Goal: Transaction & Acquisition: Purchase product/service

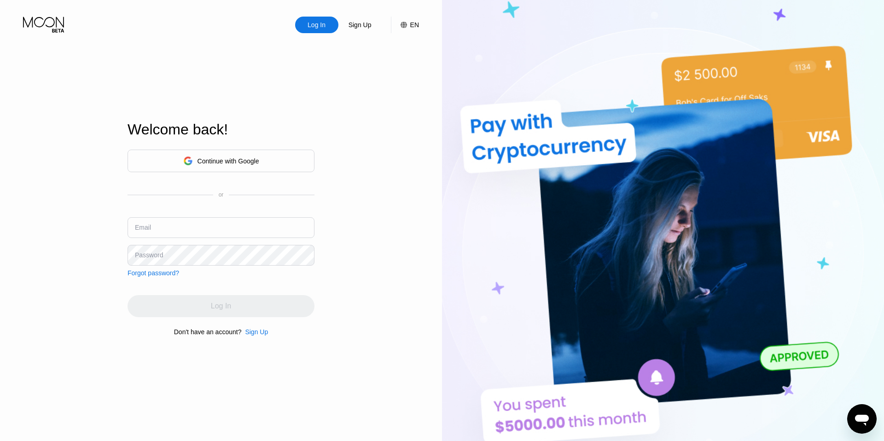
click at [255, 331] on div "Sign Up" at bounding box center [256, 331] width 23 height 7
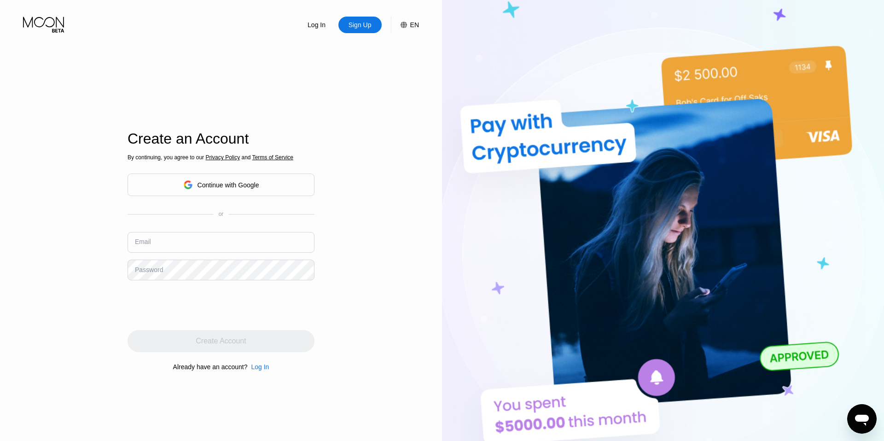
click at [186, 234] on input "text" at bounding box center [221, 242] width 187 height 21
paste input "[EMAIL_ADDRESS][DOMAIN_NAME]"
type input "[EMAIL_ADDRESS][DOMAIN_NAME]"
click at [90, 207] on div "Log In Sign Up EN Language English Save Create an Account By continuing, you ag…" at bounding box center [221, 243] width 442 height 486
click at [81, 233] on div "Log In Sign Up EN Language English Save Create an Account By continuing, you ag…" at bounding box center [221, 243] width 442 height 486
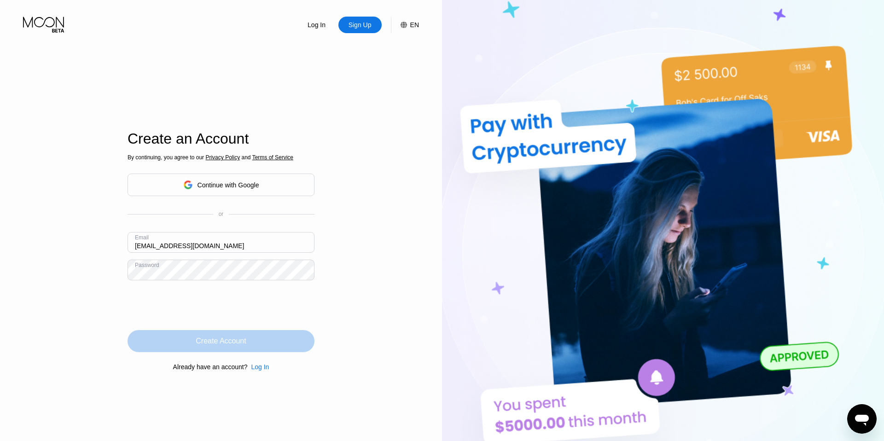
click at [220, 342] on div "Create Account" at bounding box center [221, 341] width 50 height 9
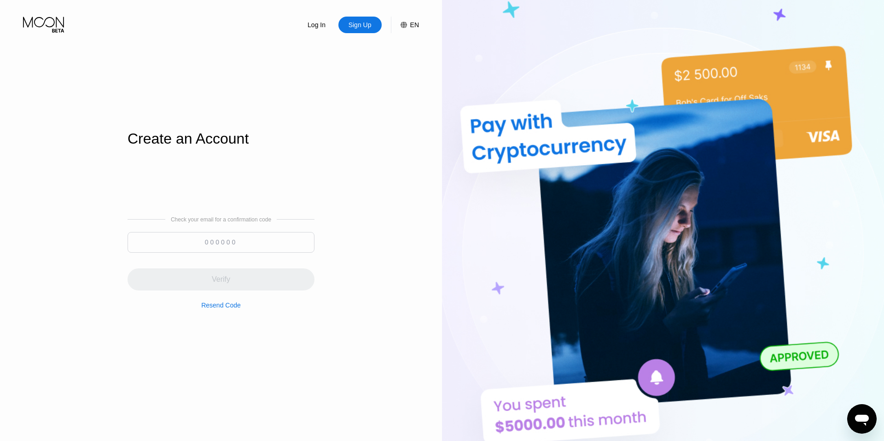
click at [218, 247] on input at bounding box center [221, 242] width 187 height 21
paste input "775787"
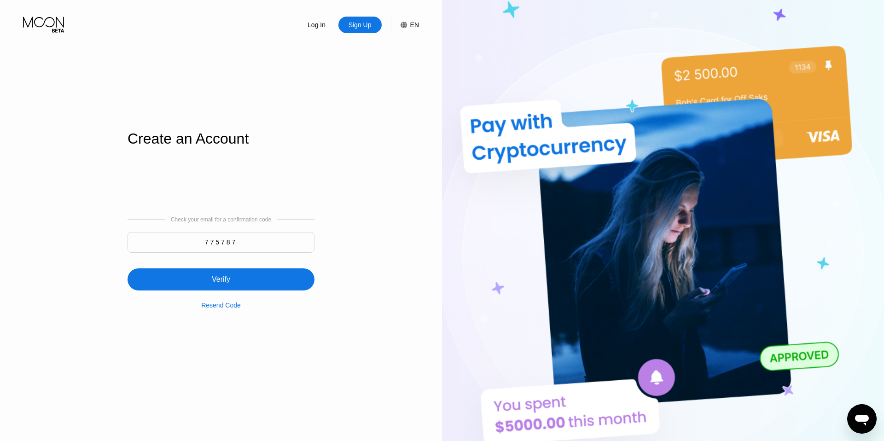
type input "775787"
click at [234, 279] on div "Verify" at bounding box center [221, 280] width 187 height 22
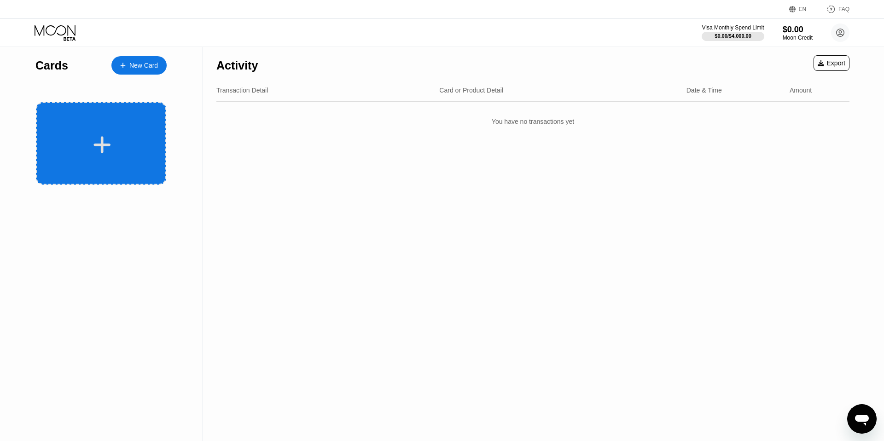
click at [108, 161] on div at bounding box center [101, 143] width 130 height 82
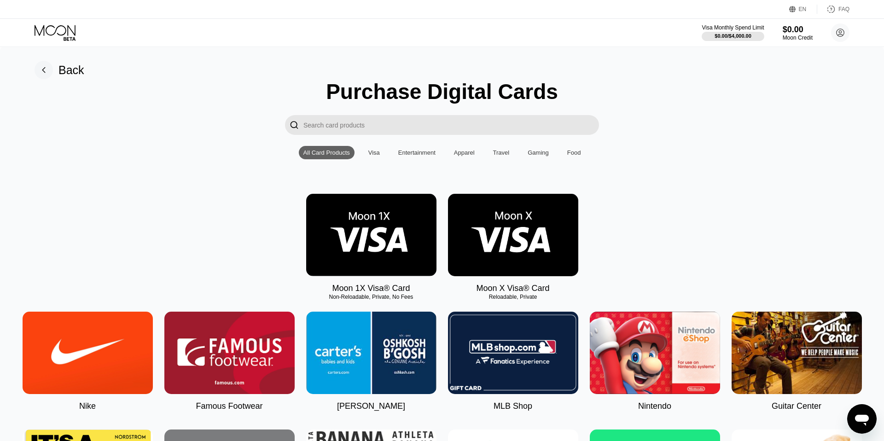
click at [521, 234] on img at bounding box center [513, 235] width 130 height 82
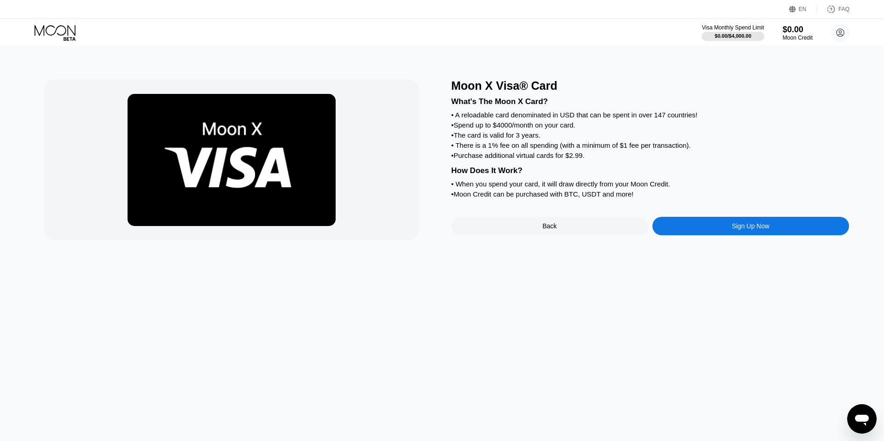
click at [671, 226] on div "Sign Up Now" at bounding box center [751, 226] width 197 height 18
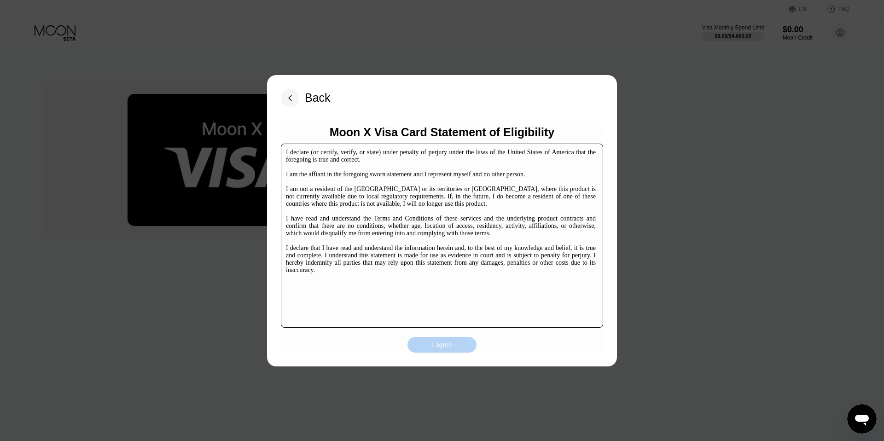
click at [434, 342] on div "I agree" at bounding box center [442, 345] width 20 height 8
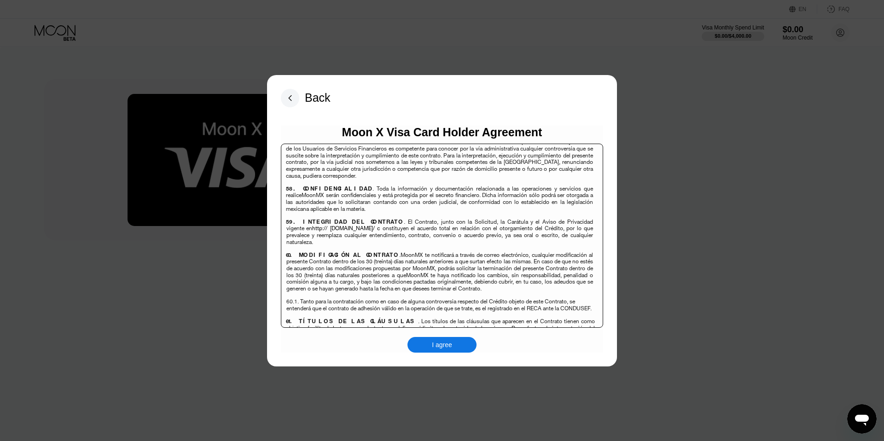
scroll to position [6317, 0]
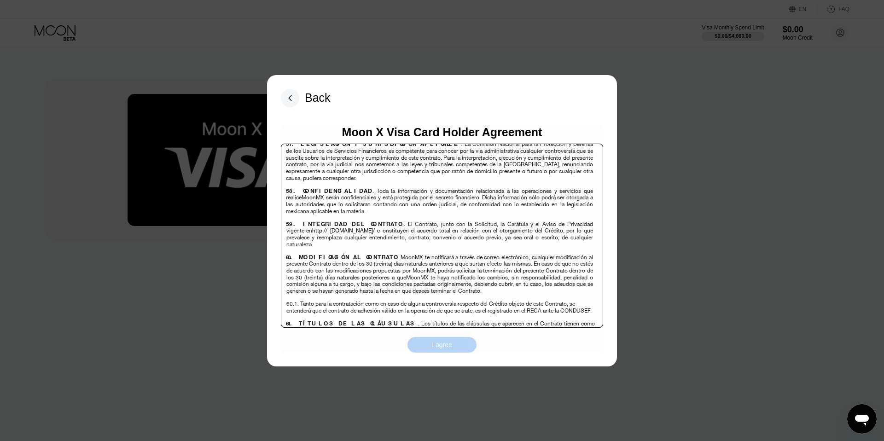
click at [438, 345] on div "I agree" at bounding box center [442, 345] width 20 height 8
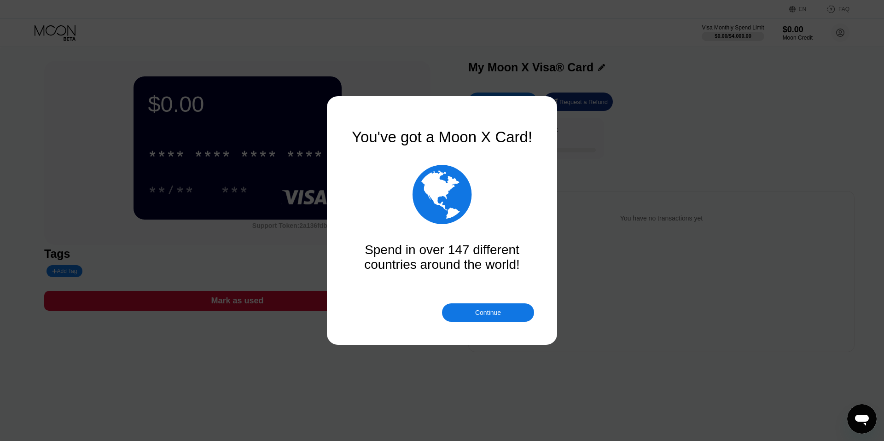
click at [506, 314] on div "Continue" at bounding box center [488, 313] width 92 height 18
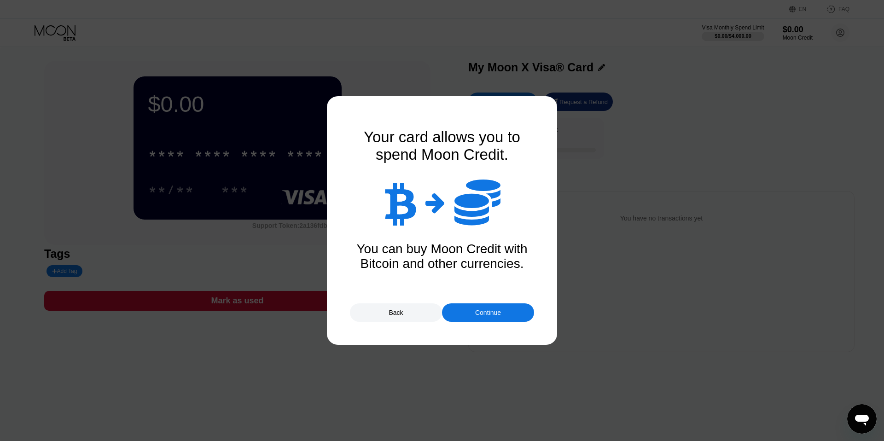
click at [476, 314] on div "Continue" at bounding box center [488, 312] width 26 height 7
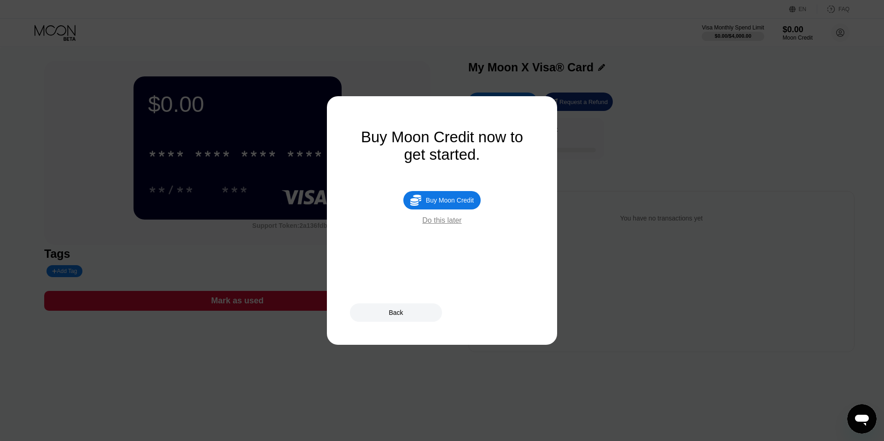
click at [441, 202] on div "Buy Moon Credit" at bounding box center [450, 200] width 48 height 7
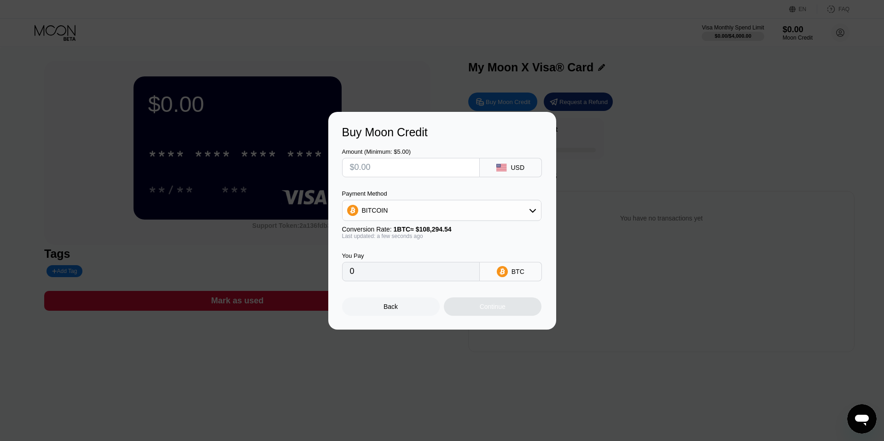
click at [417, 167] on input "text" at bounding box center [411, 167] width 122 height 18
type input "$3"
type input "0.00002771"
type input "$35"
type input "0.00032320"
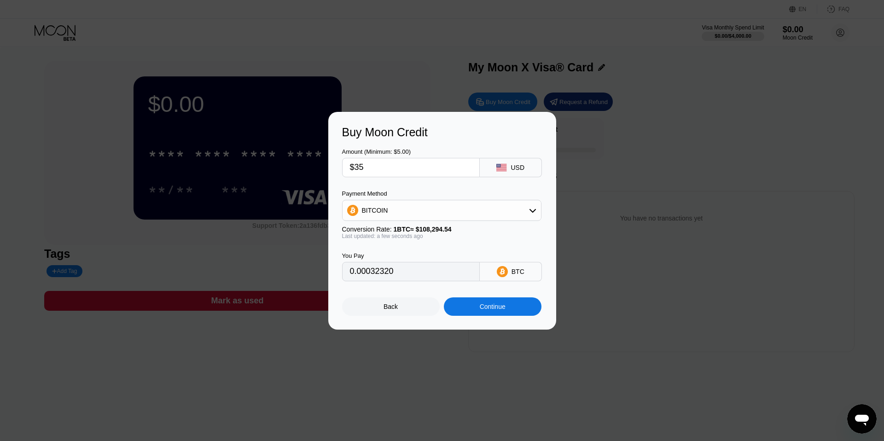
type input "$35"
click at [427, 217] on div "BITCOIN" at bounding box center [442, 210] width 199 height 18
click at [417, 256] on div "USDT on TRON" at bounding box center [448, 255] width 174 height 7
type input "35.35"
click at [425, 208] on div "USDT on TRON" at bounding box center [442, 210] width 199 height 18
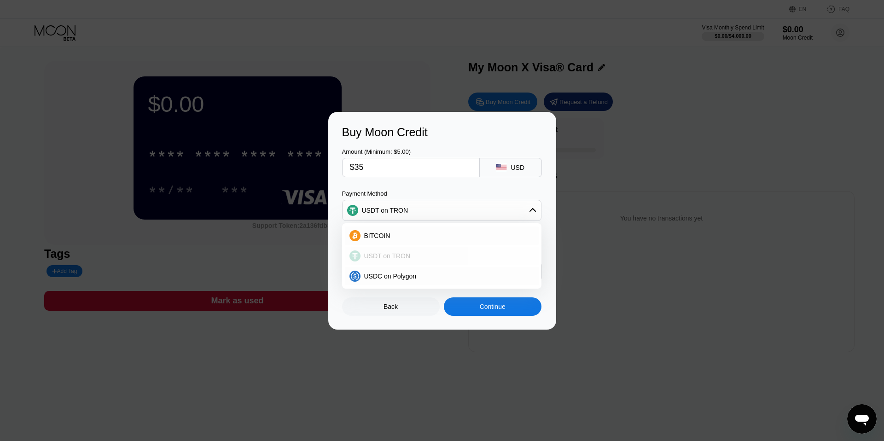
scroll to position [3, 0]
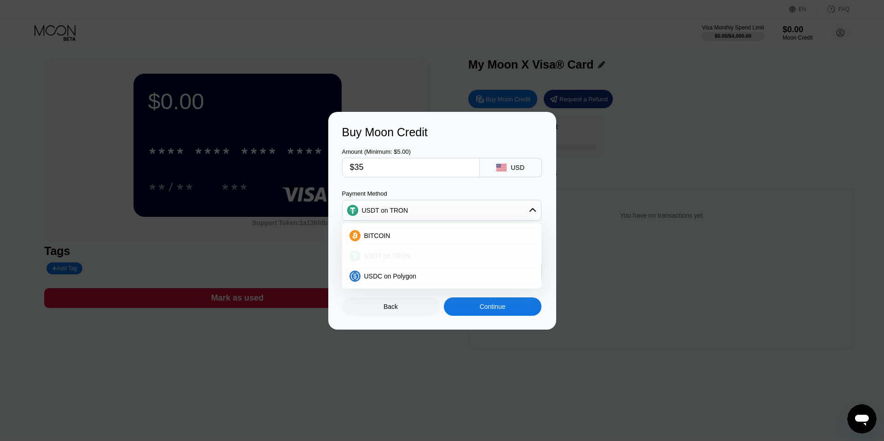
click at [417, 262] on div "USDT on TRON" at bounding box center [442, 256] width 194 height 18
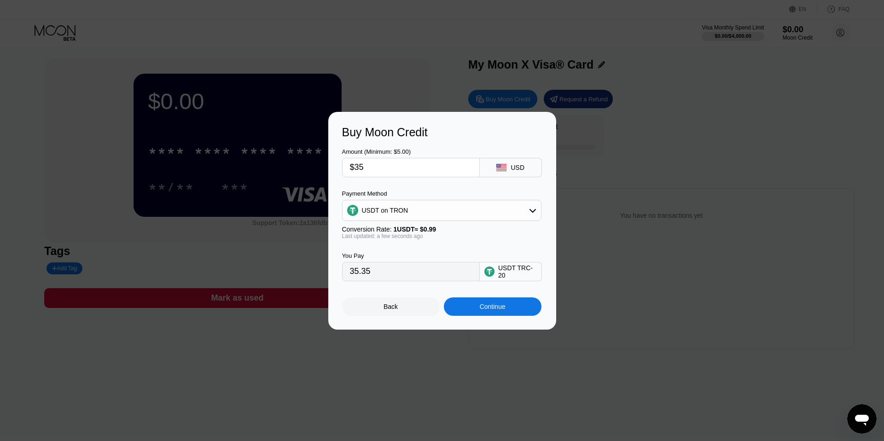
click at [498, 308] on div "Continue" at bounding box center [493, 306] width 26 height 7
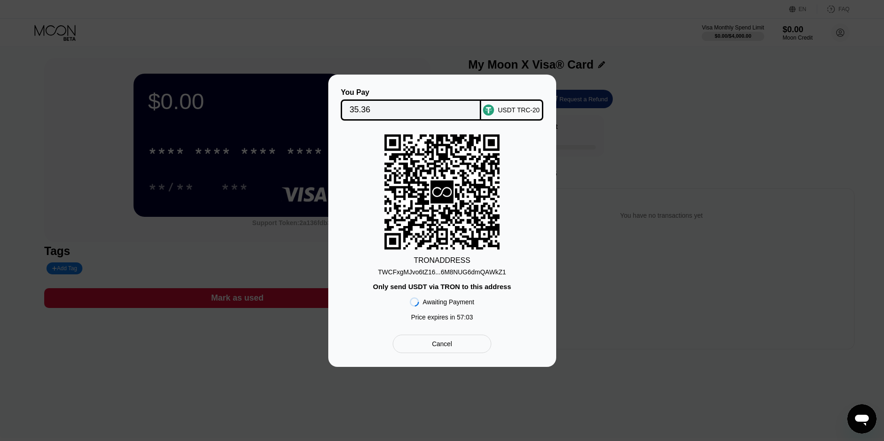
click at [455, 273] on div "TWCFxgMJvo6tZ16...6M8NUG6dmQAWkZ1" at bounding box center [442, 272] width 128 height 7
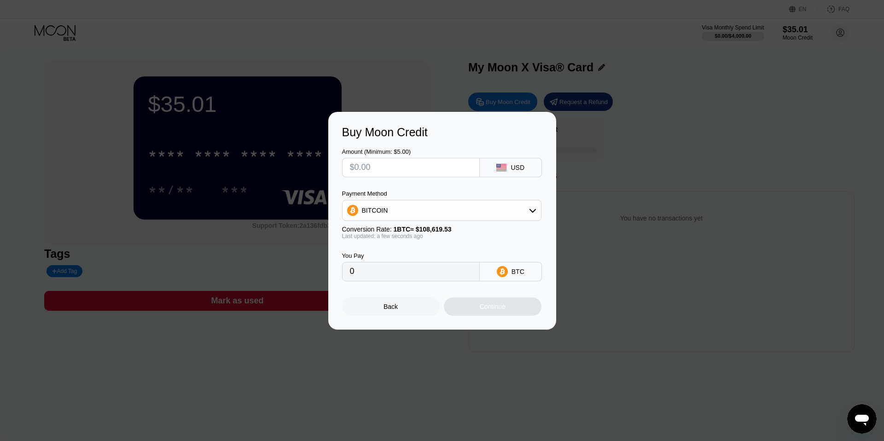
click at [354, 49] on div at bounding box center [442, 220] width 884 height 441
click at [388, 308] on div "Back" at bounding box center [391, 306] width 14 height 7
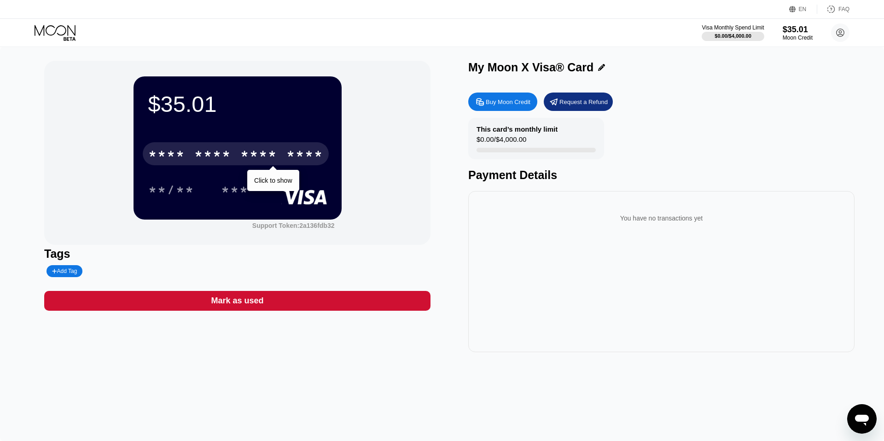
click at [258, 163] on div "* * * *" at bounding box center [258, 155] width 37 height 15
click at [198, 152] on div "* * * *" at bounding box center [212, 155] width 37 height 15
click at [220, 148] on div "6500" at bounding box center [212, 155] width 37 height 15
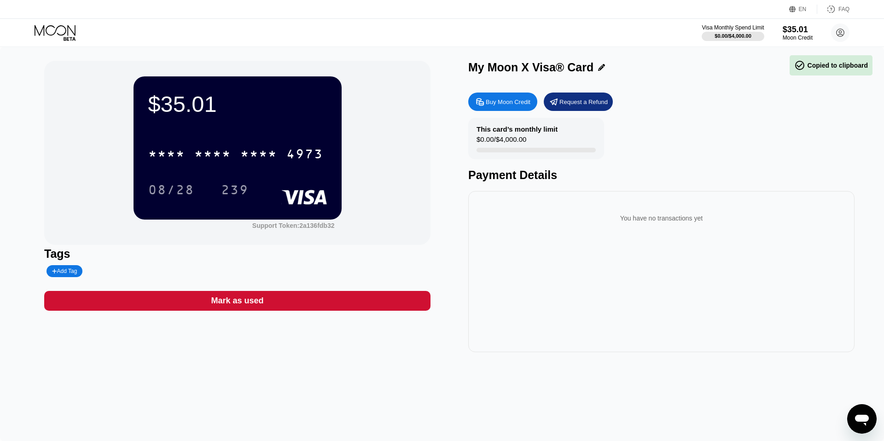
click at [268, 168] on div "* * * * * * * * * * * * 4973 08/28 239" at bounding box center [237, 162] width 179 height 54
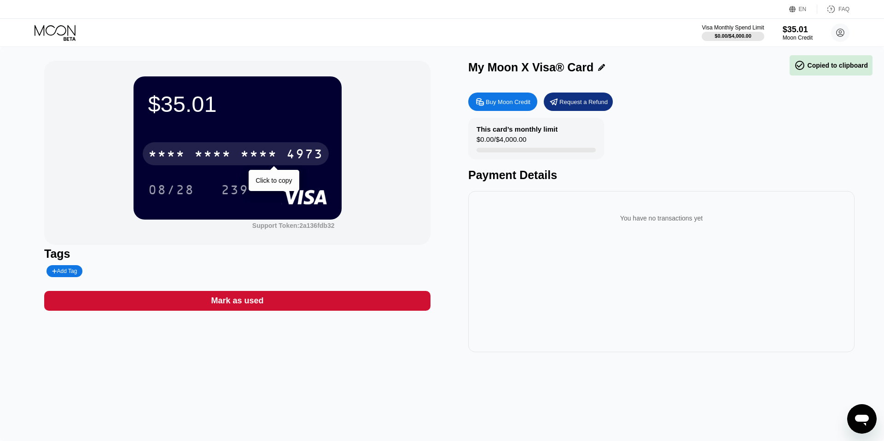
click at [264, 157] on div "* * * *" at bounding box center [258, 155] width 37 height 15
click at [257, 155] on div "2484" at bounding box center [258, 155] width 37 height 15
click at [257, 155] on div "* * * *" at bounding box center [258, 155] width 37 height 15
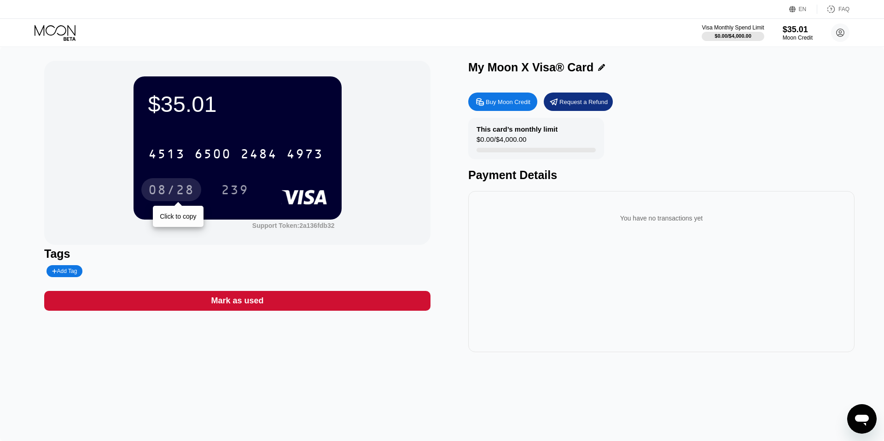
click at [174, 193] on div "08/28" at bounding box center [171, 191] width 46 height 15
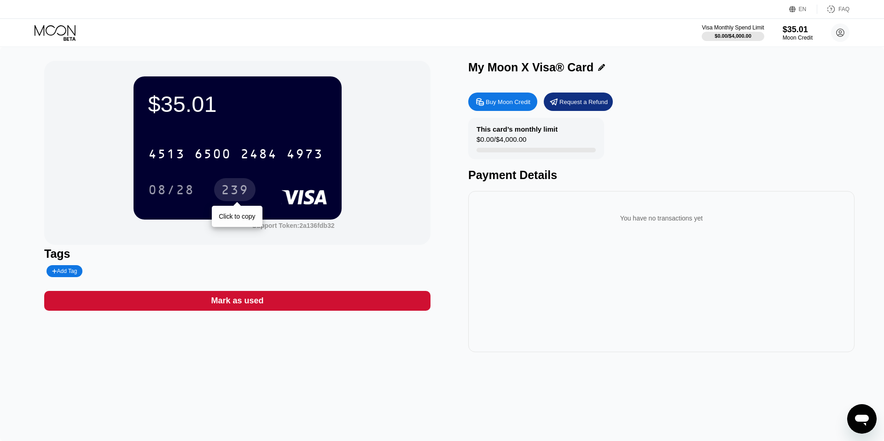
click at [236, 197] on div "239" at bounding box center [235, 191] width 28 height 15
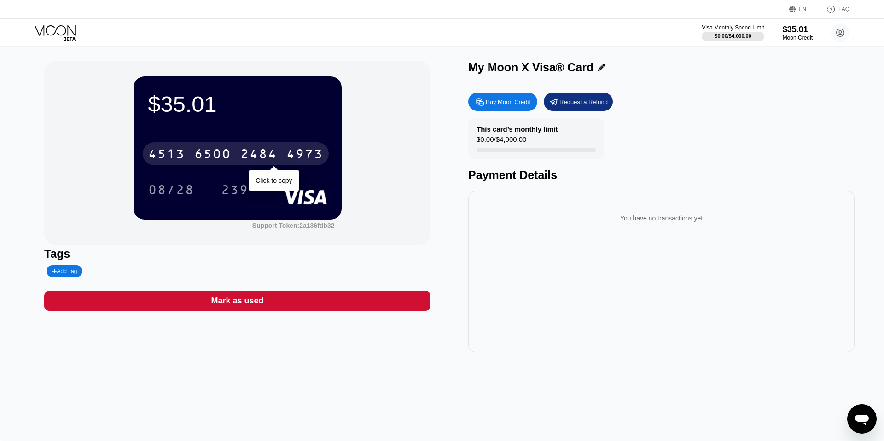
click at [241, 152] on div "2484" at bounding box center [258, 155] width 37 height 15
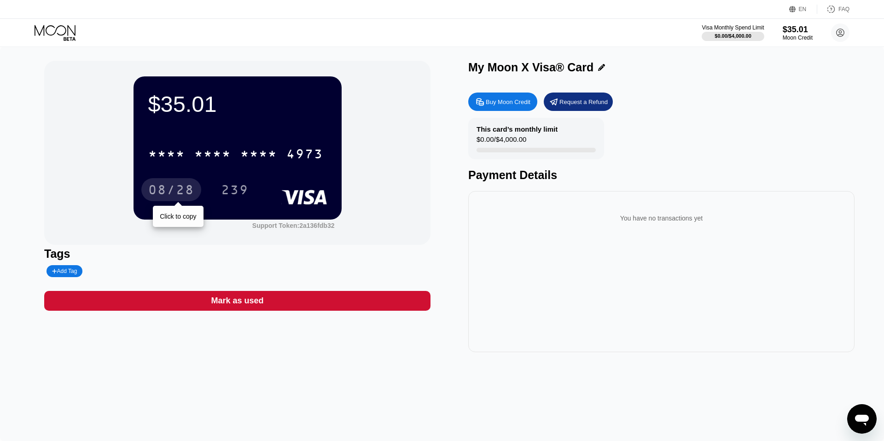
click at [187, 192] on div "08/28" at bounding box center [171, 191] width 46 height 15
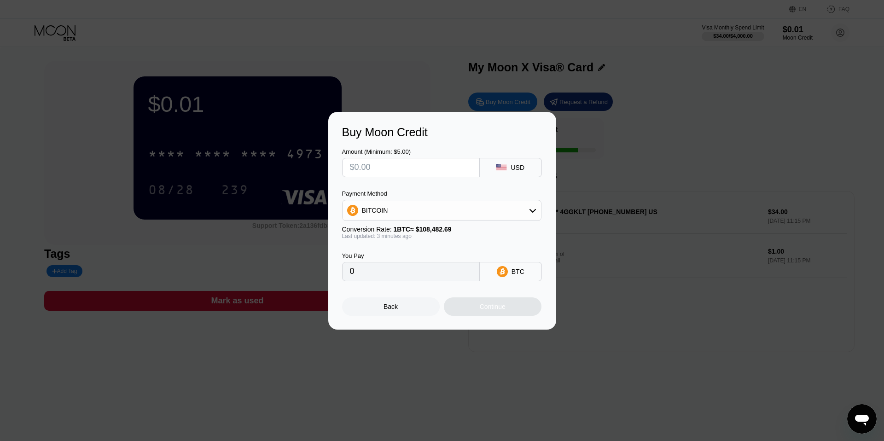
click at [329, 69] on div at bounding box center [442, 220] width 884 height 441
click at [394, 304] on div "Back" at bounding box center [391, 306] width 14 height 7
